Goal: Task Accomplishment & Management: Complete application form

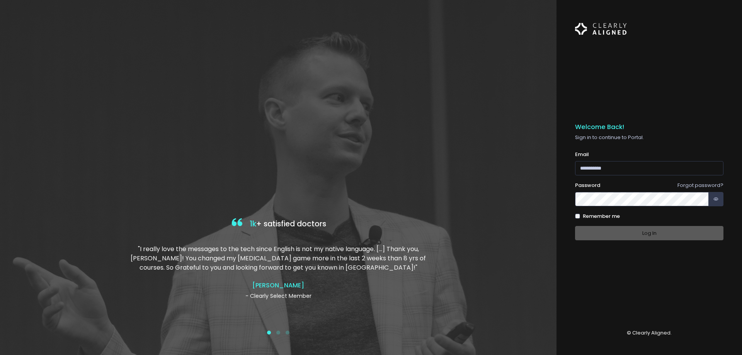
click at [601, 165] on input "email" at bounding box center [649, 168] width 148 height 14
type input "**********"
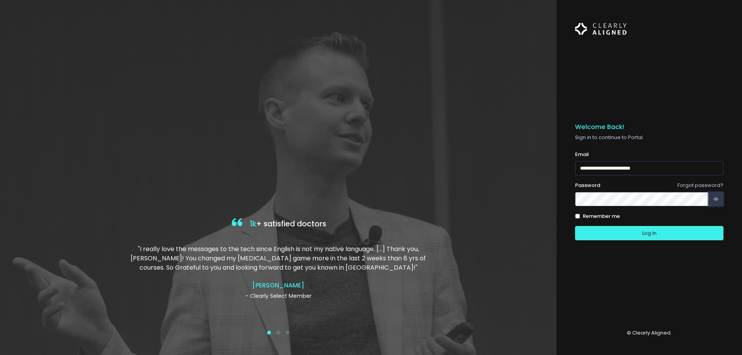
click at [721, 199] on button "button" at bounding box center [716, 199] width 15 height 14
click at [592, 217] on label "Remember me" at bounding box center [601, 217] width 37 height 8
click at [661, 235] on button "Log In" at bounding box center [649, 233] width 148 height 14
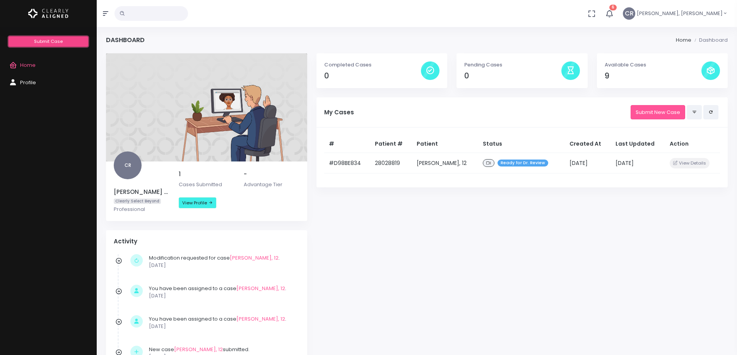
click at [60, 44] on span "Submit Case" at bounding box center [48, 41] width 29 height 6
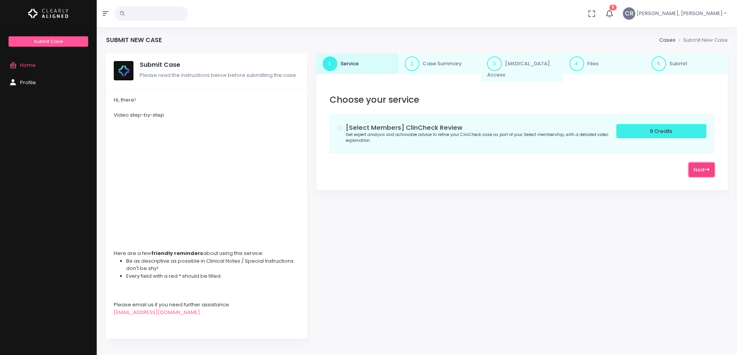
click at [701, 165] on button "Next" at bounding box center [701, 170] width 26 height 14
